Goal: Task Accomplishment & Management: Use online tool/utility

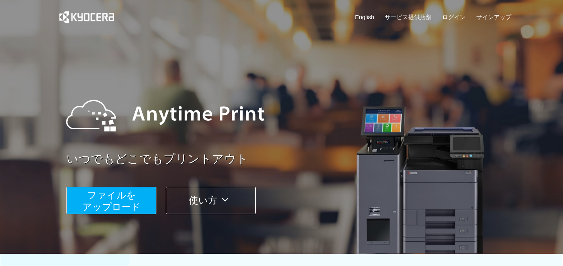
click at [111, 201] on button "ファイルを ​​アップロード" at bounding box center [112, 200] width 90 height 27
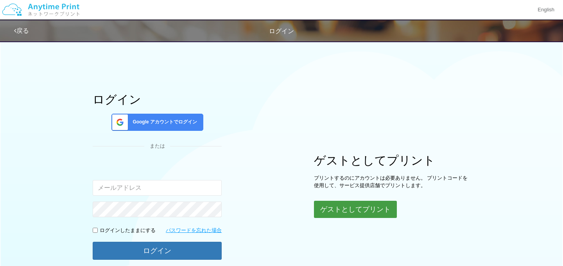
click at [351, 206] on button "ゲストとしてプリント" at bounding box center [355, 209] width 83 height 17
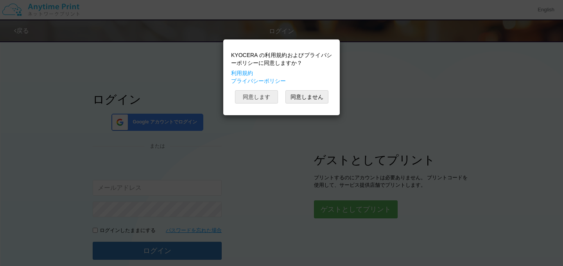
click at [270, 97] on button "同意します" at bounding box center [256, 96] width 43 height 13
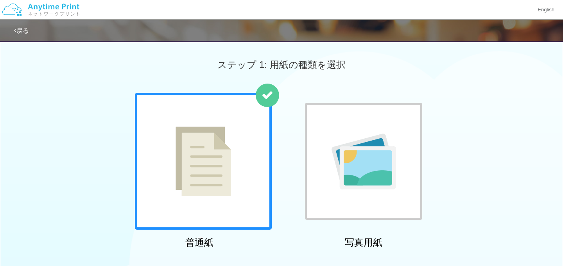
click at [225, 184] on img at bounding box center [204, 162] width 56 height 70
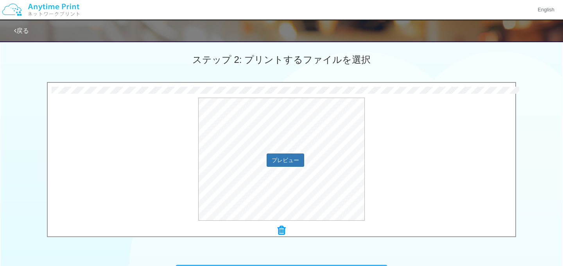
scroll to position [209, 0]
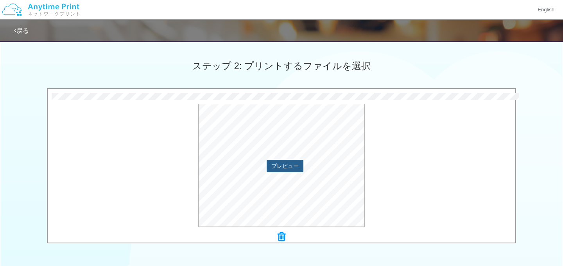
click at [292, 167] on button "プレビュー" at bounding box center [285, 166] width 37 height 13
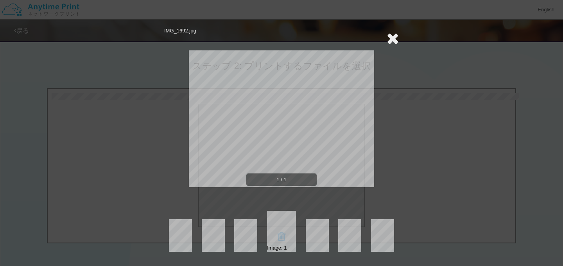
click at [392, 38] on icon at bounding box center [393, 39] width 12 height 16
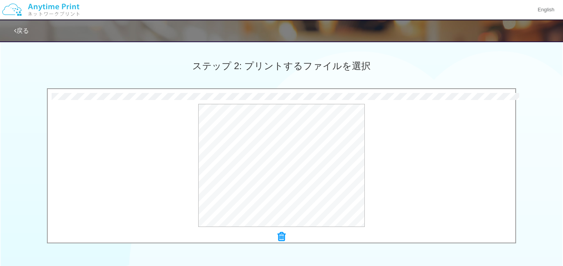
click at [281, 236] on icon at bounding box center [282, 237] width 8 height 10
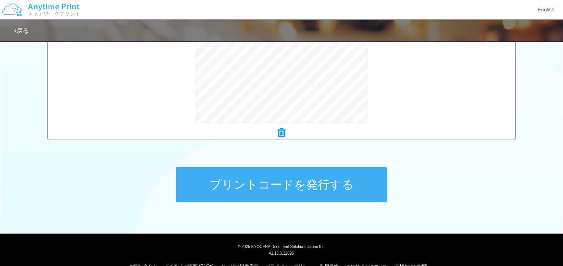
scroll to position [329, 0]
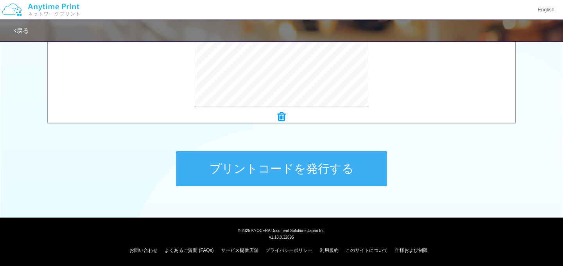
click at [347, 172] on button "プリントコードを発行する" at bounding box center [281, 168] width 211 height 35
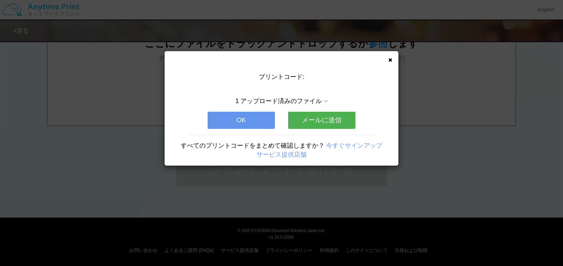
scroll to position [0, 0]
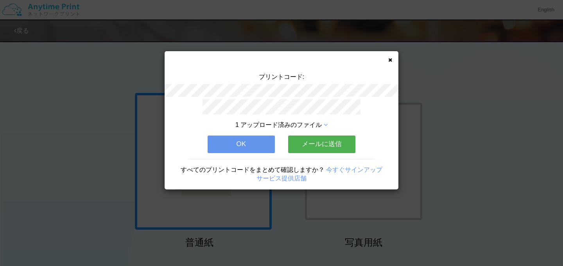
click at [391, 59] on icon at bounding box center [391, 60] width 4 height 5
